Goal: Find specific page/section: Find specific page/section

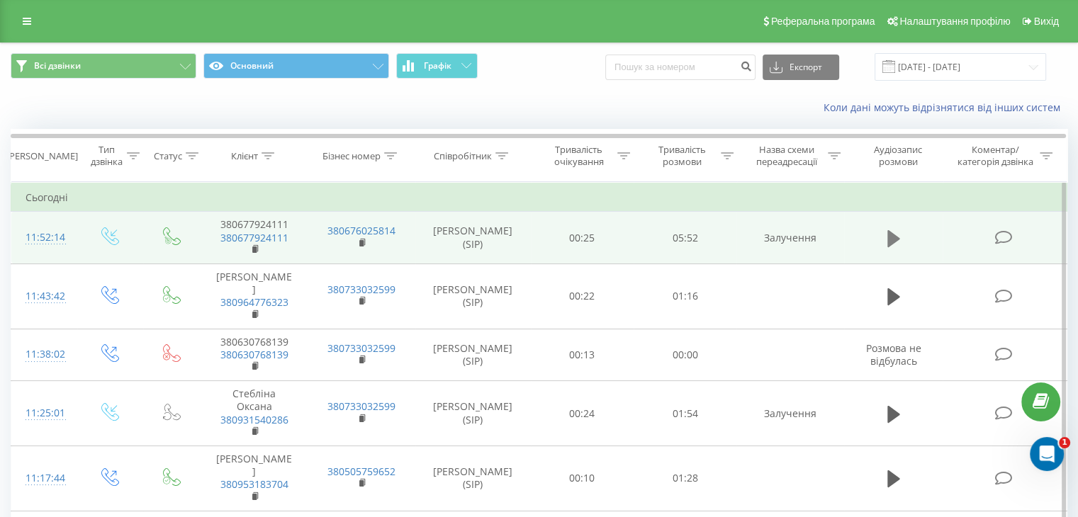
click at [894, 240] on icon at bounding box center [893, 238] width 13 height 17
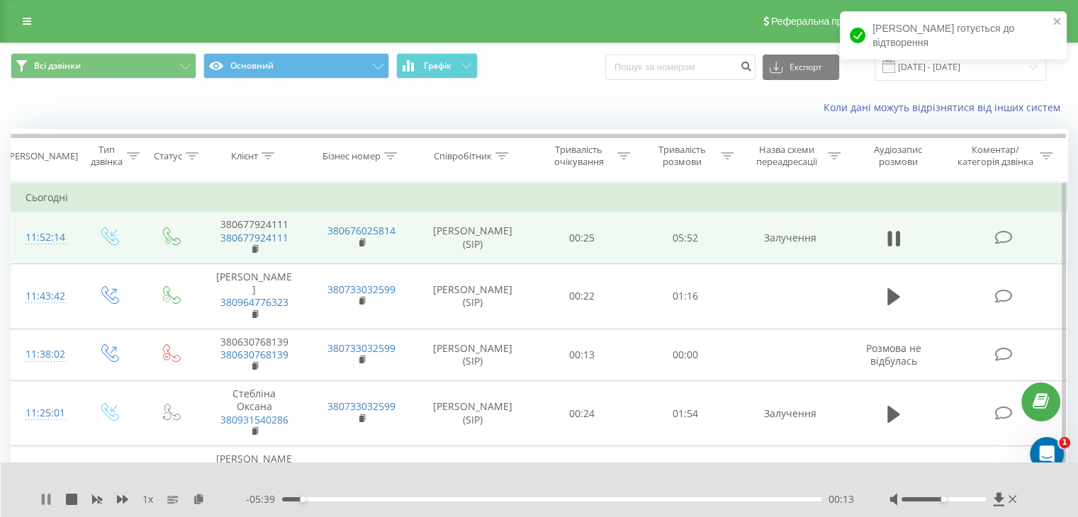
click at [47, 503] on icon at bounding box center [45, 499] width 11 height 11
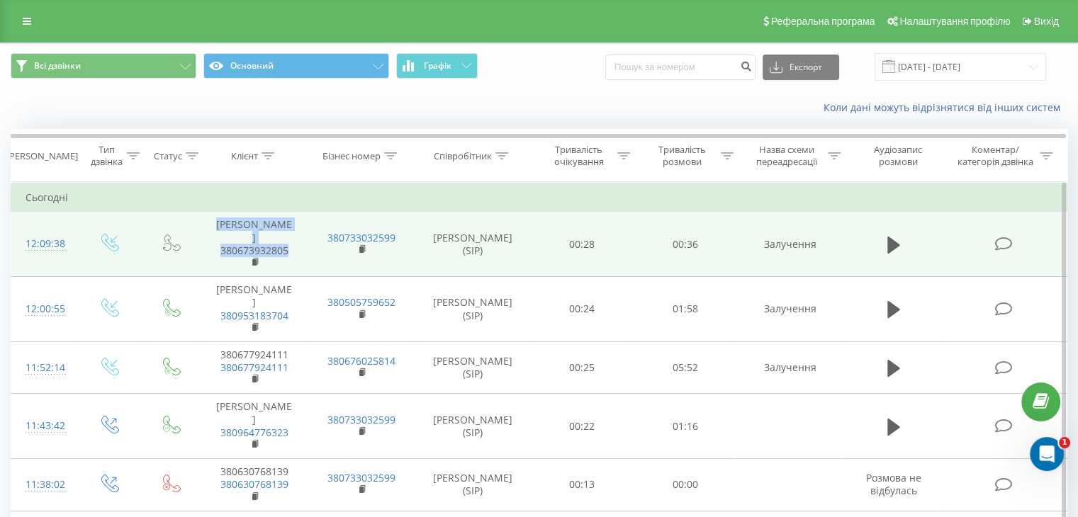
drag, startPoint x: 238, startPoint y: 222, endPoint x: 289, endPoint y: 252, distance: 59.1
click at [289, 252] on td "Алла Миколаївна 380673932805" at bounding box center [254, 244] width 107 height 65
copy td "Алла Миколаївна 380673932805"
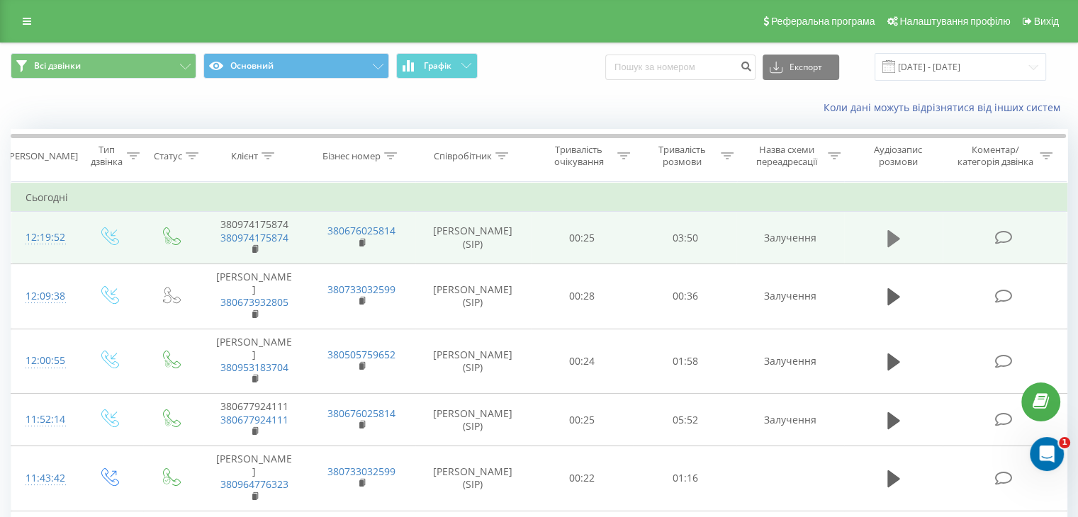
click at [893, 233] on icon at bounding box center [893, 238] width 13 height 17
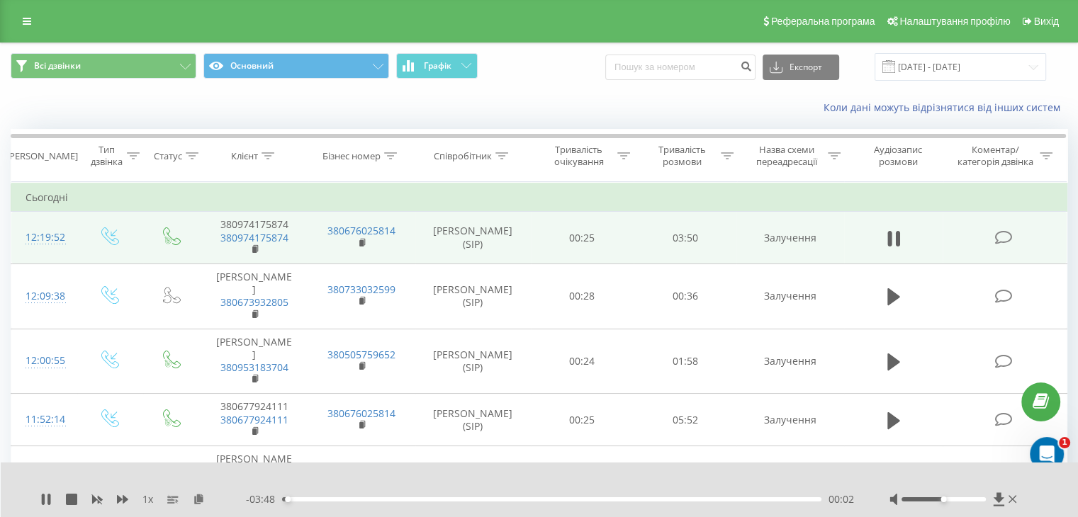
click at [739, 495] on div "- 03:48 00:02 00:02" at bounding box center [550, 500] width 608 height 14
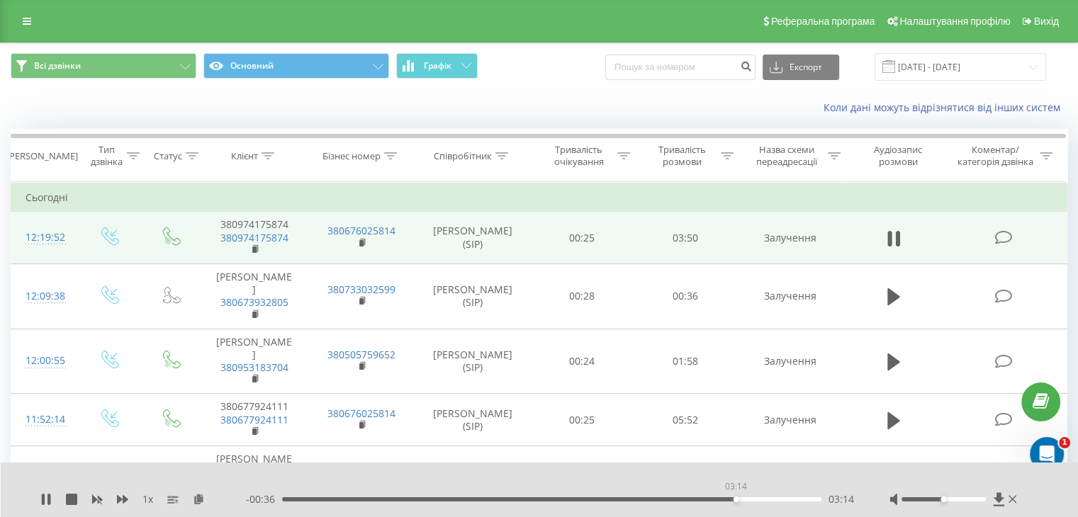
click at [736, 501] on div "03:14" at bounding box center [551, 500] width 539 height 4
click at [700, 500] on div "- 00:35 03:16 03:16" at bounding box center [550, 500] width 608 height 14
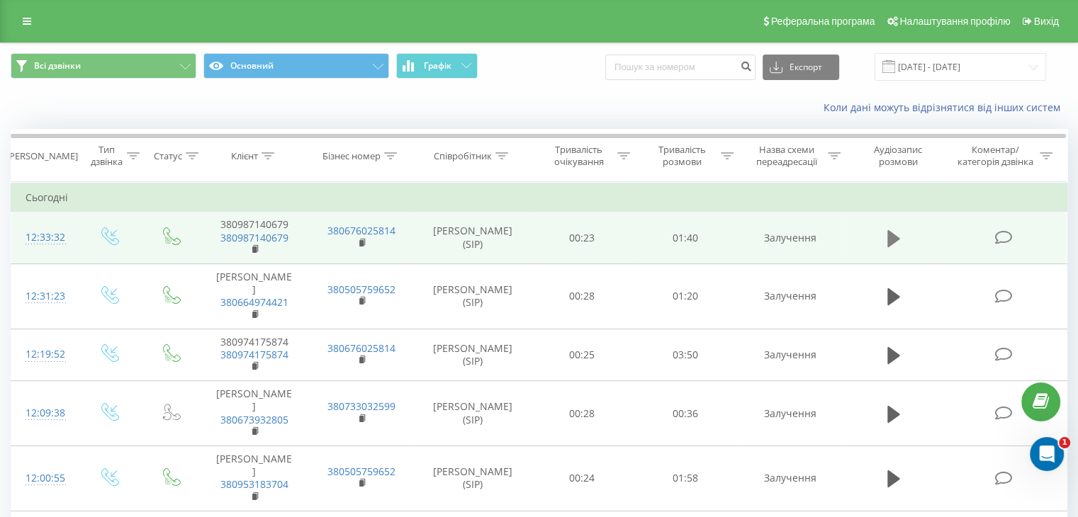
click at [893, 238] on icon at bounding box center [893, 238] width 13 height 17
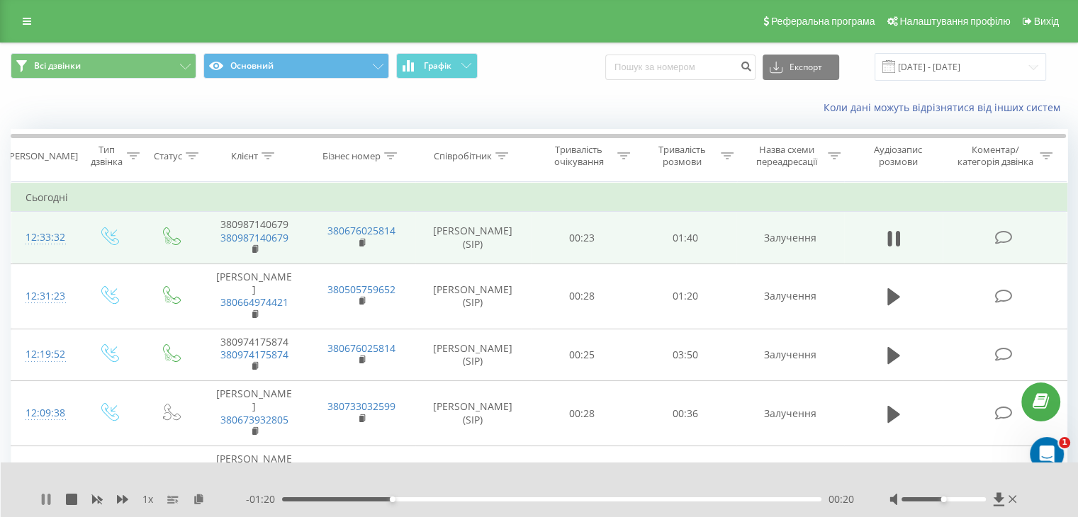
click at [45, 498] on icon at bounding box center [45, 499] width 11 height 11
